Goal: Task Accomplishment & Management: Manage account settings

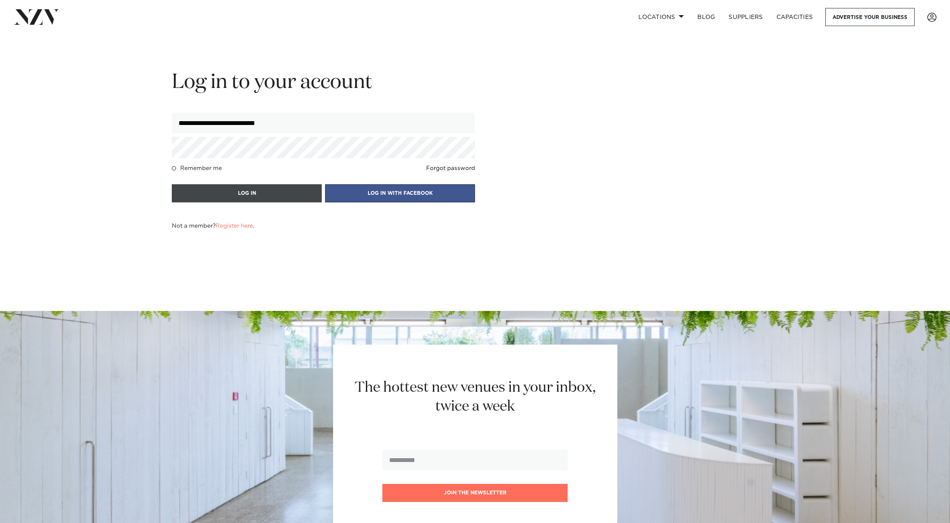
click at [253, 200] on button "LOG IN" at bounding box center [247, 193] width 150 height 18
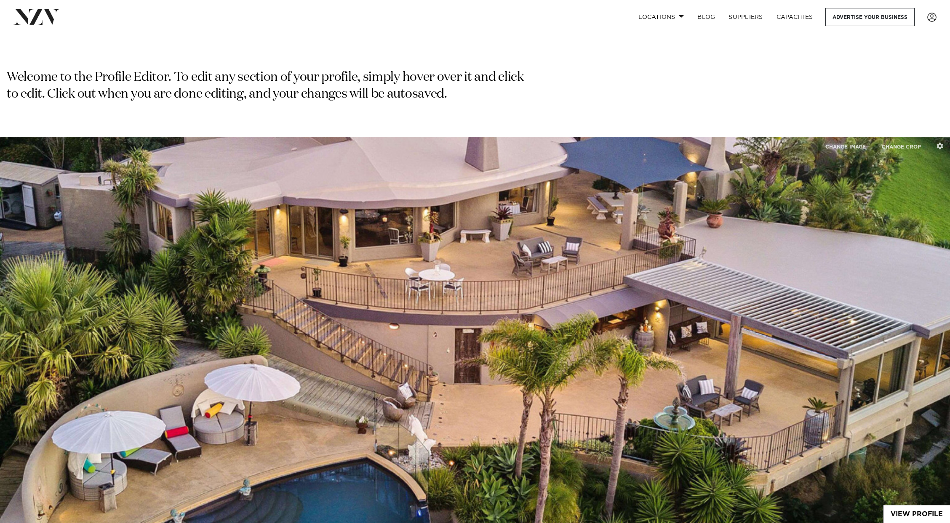
select select "*"
click at [932, 21] on span at bounding box center [931, 17] width 9 height 9
click at [895, 70] on link "EDIT ACCOUNT" at bounding box center [902, 69] width 67 height 13
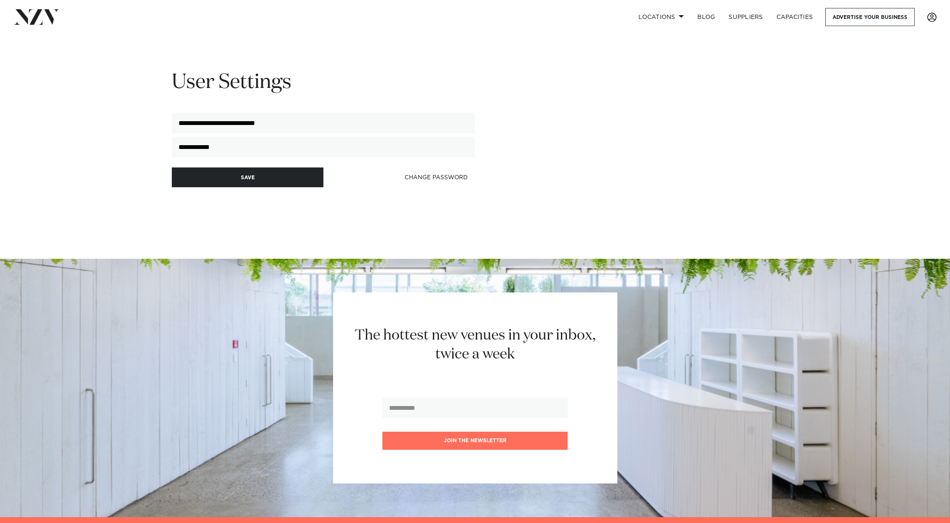
click at [941, 13] on link at bounding box center [931, 17] width 23 height 9
click at [900, 83] on link "VIEW PROFILE" at bounding box center [902, 81] width 67 height 13
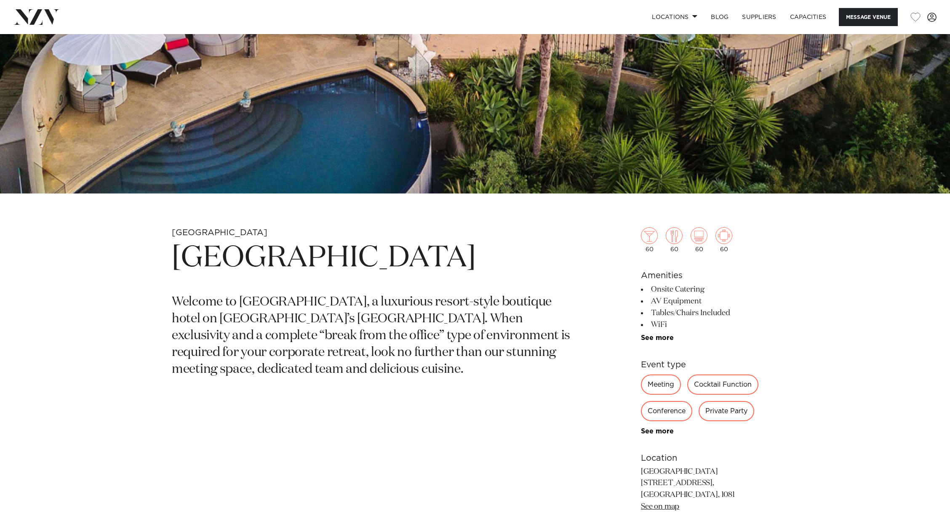
scroll to position [393, 0]
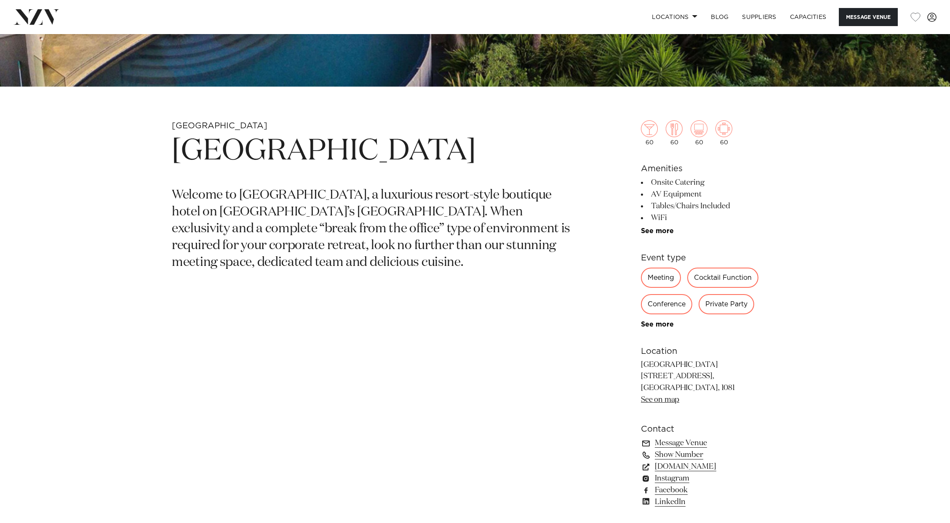
click at [935, 22] on li "SELECT VENUE Delamore Lodge Parkside Hotel and Apartments Woodhouse Mountain Lo…" at bounding box center [928, 17] width 16 height 18
click at [933, 19] on span at bounding box center [931, 17] width 9 height 9
click at [909, 93] on link "VIEW ANALYTICS" at bounding box center [902, 94] width 67 height 13
